Goal: Use online tool/utility: Utilize a website feature to perform a specific function

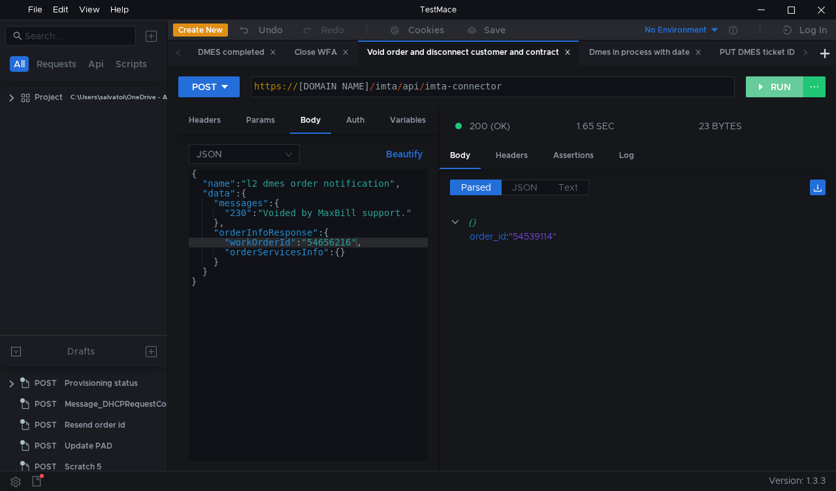
click at [767, 86] on button "RUN" at bounding box center [775, 86] width 58 height 21
click at [327, 243] on div "{ "name" : "l2_dmes_order_notification" , "data" : { "messages" : { "230" : "Vo…" at bounding box center [308, 325] width 239 height 312
paste textarea "722183"
type textarea ""workOrderId": "54722183","
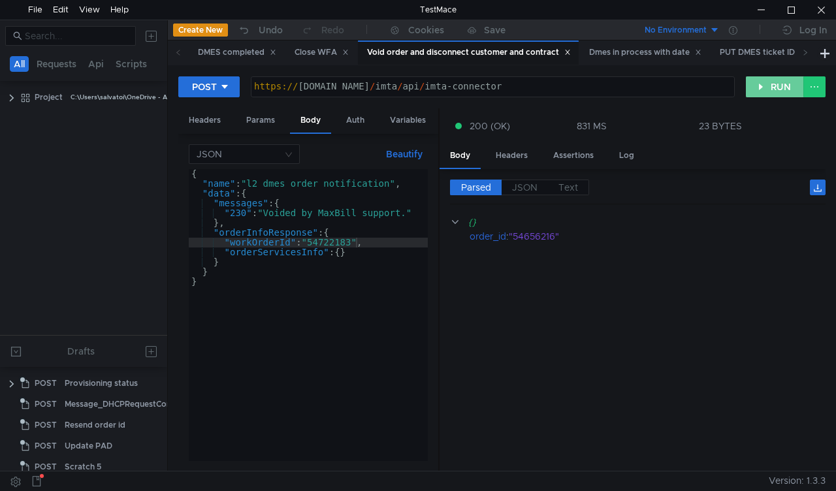
click at [779, 88] on button "RUN" at bounding box center [775, 86] width 58 height 21
